Goal: Task Accomplishment & Management: Use online tool/utility

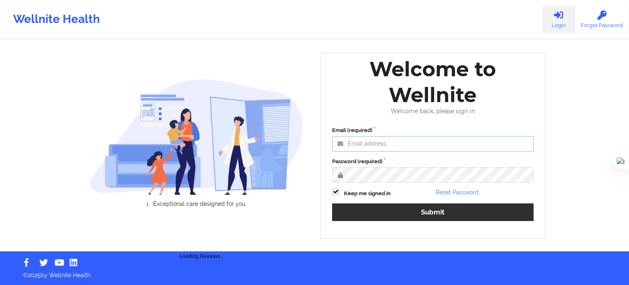
type input "[EMAIL_ADDRESS][DOMAIN_NAME]"
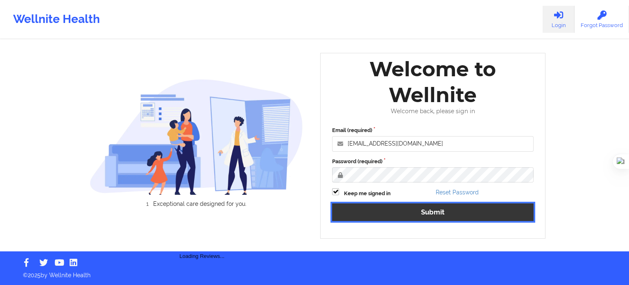
click at [431, 216] on button "Submit" at bounding box center [432, 212] width 201 height 18
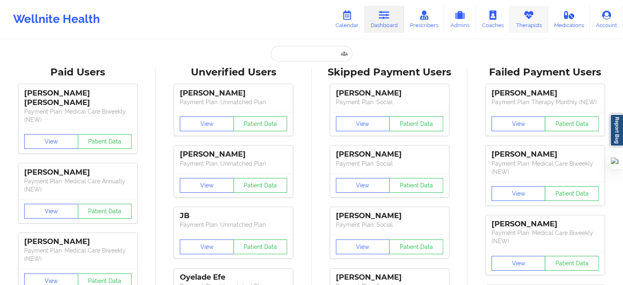
click at [524, 17] on icon at bounding box center [528, 15] width 11 height 9
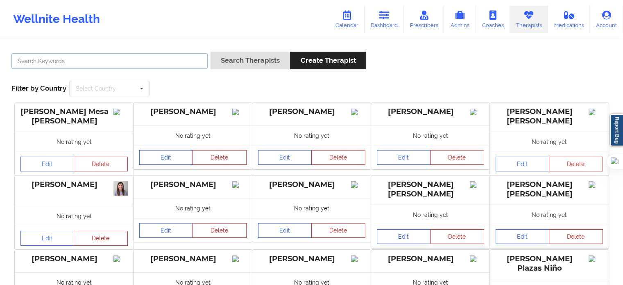
click at [176, 59] on input "text" at bounding box center [109, 61] width 196 height 16
type input "ma"
click at [382, 23] on link "Dashboard" at bounding box center [383, 19] width 39 height 27
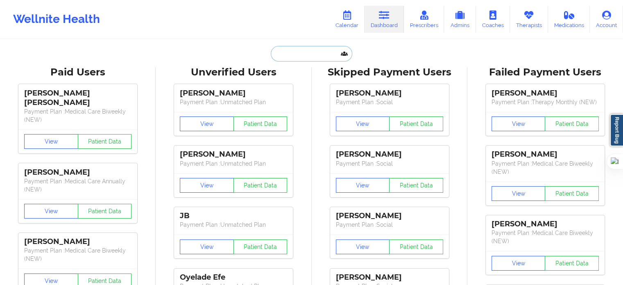
click at [290, 51] on input "text" at bounding box center [311, 54] width 81 height 16
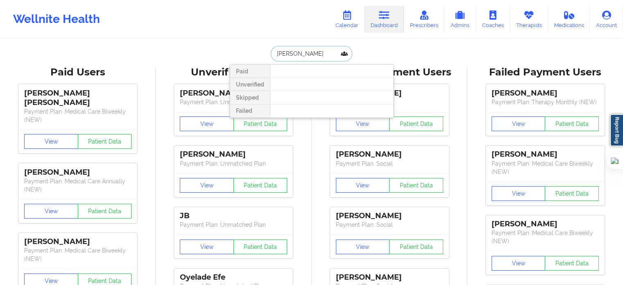
click at [310, 50] on input "[PERSON_NAME]" at bounding box center [311, 54] width 81 height 16
drag, startPoint x: 311, startPoint y: 49, endPoint x: 240, endPoint y: 58, distance: 72.2
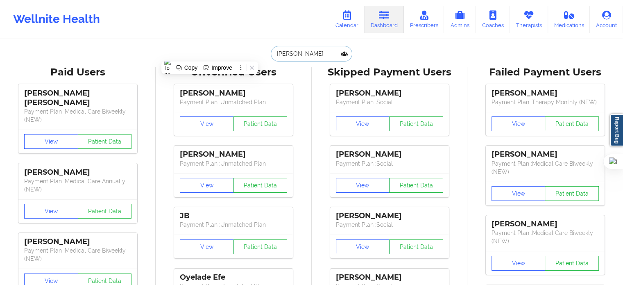
paste input "ROCHE"
type input "ROCHE"
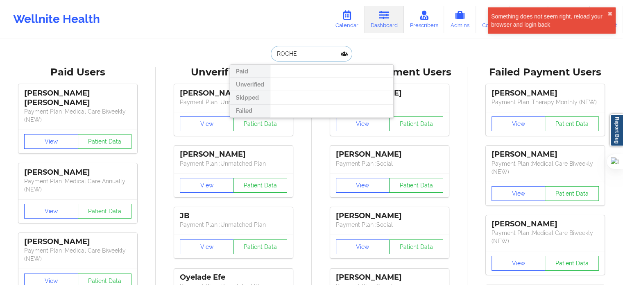
click at [275, 54] on input "ROCHE" at bounding box center [311, 54] width 81 height 16
